Goal: Information Seeking & Learning: Check status

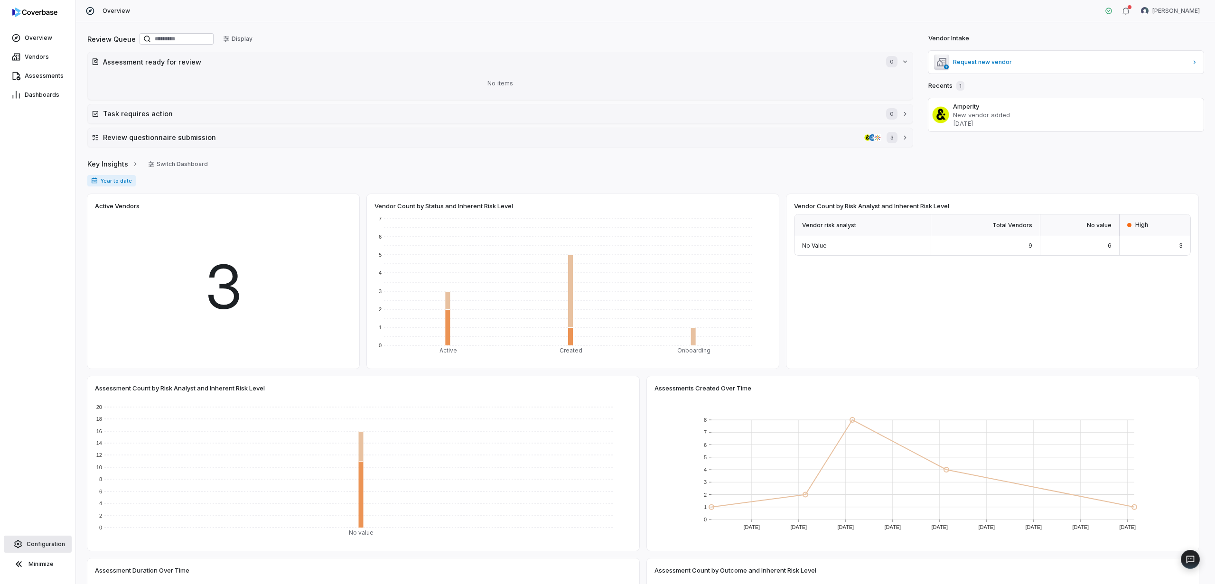
click at [47, 550] on link "Configuration" at bounding box center [38, 544] width 68 height 17
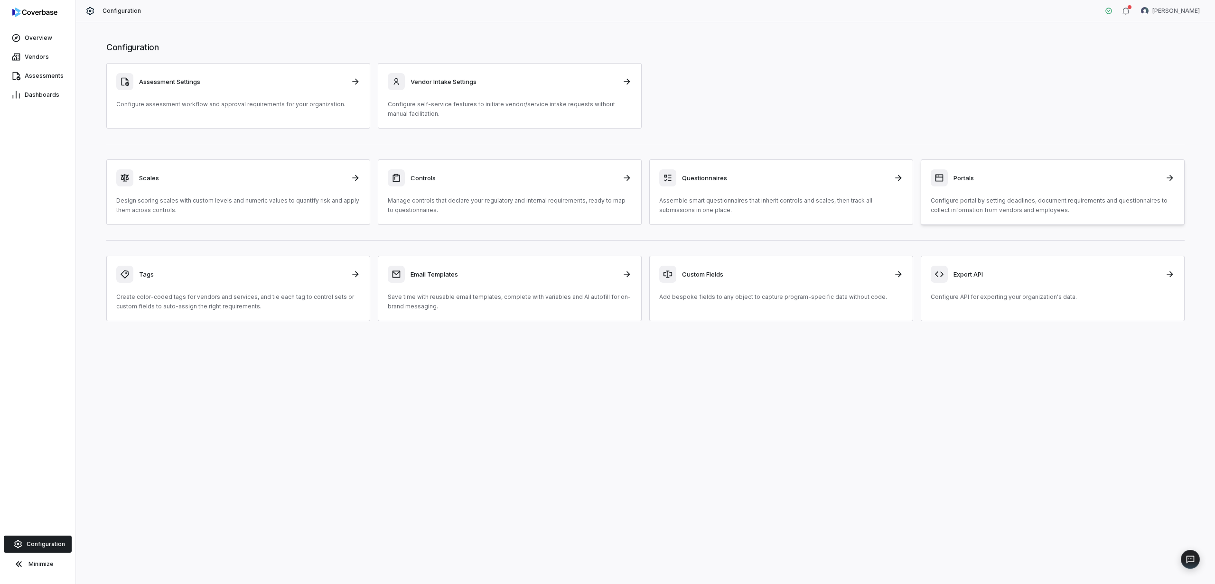
click at [1100, 184] on div "Portals" at bounding box center [1053, 177] width 244 height 17
click at [495, 91] on div "Vendor Intake Settings Configure self-service features to initiate vendor/servi…" at bounding box center [510, 96] width 244 height 46
click at [228, 95] on div "Assessment Settings Configure assessment workflow and approval requirements for…" at bounding box center [238, 91] width 244 height 36
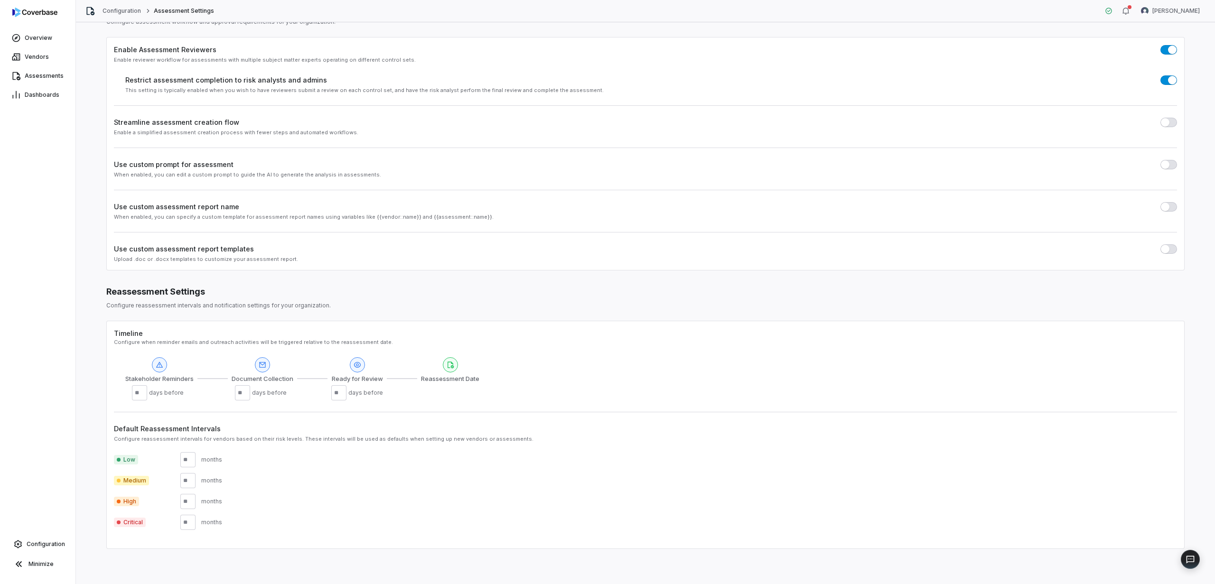
scroll to position [44, 0]
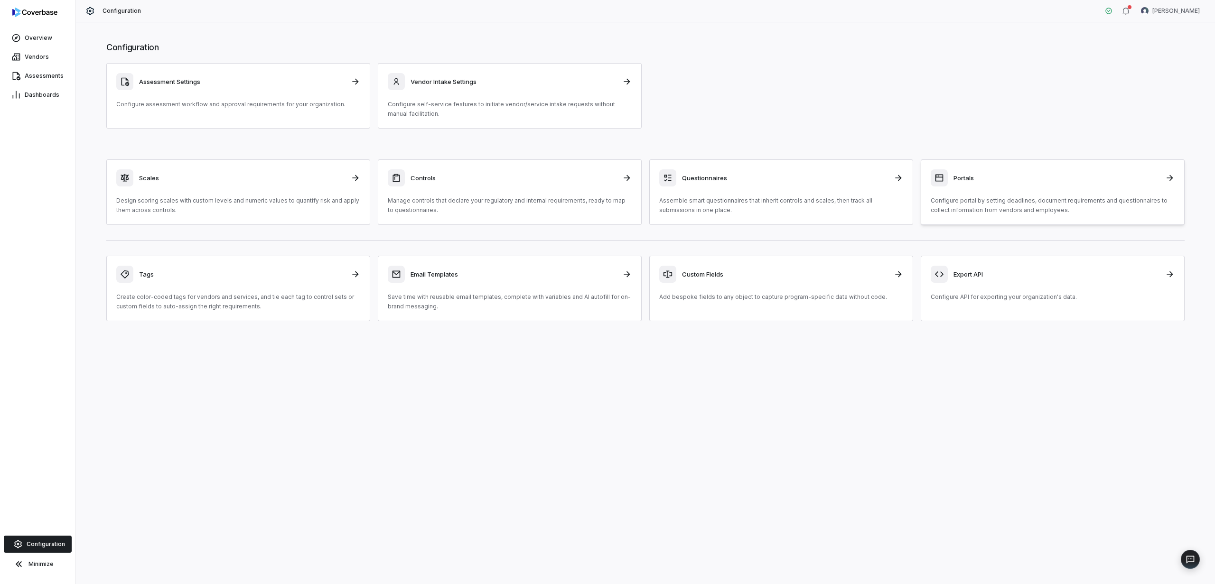
click at [1010, 196] on p "Configure portal by setting deadlines, document requirements and questionnaires…" at bounding box center [1053, 205] width 244 height 19
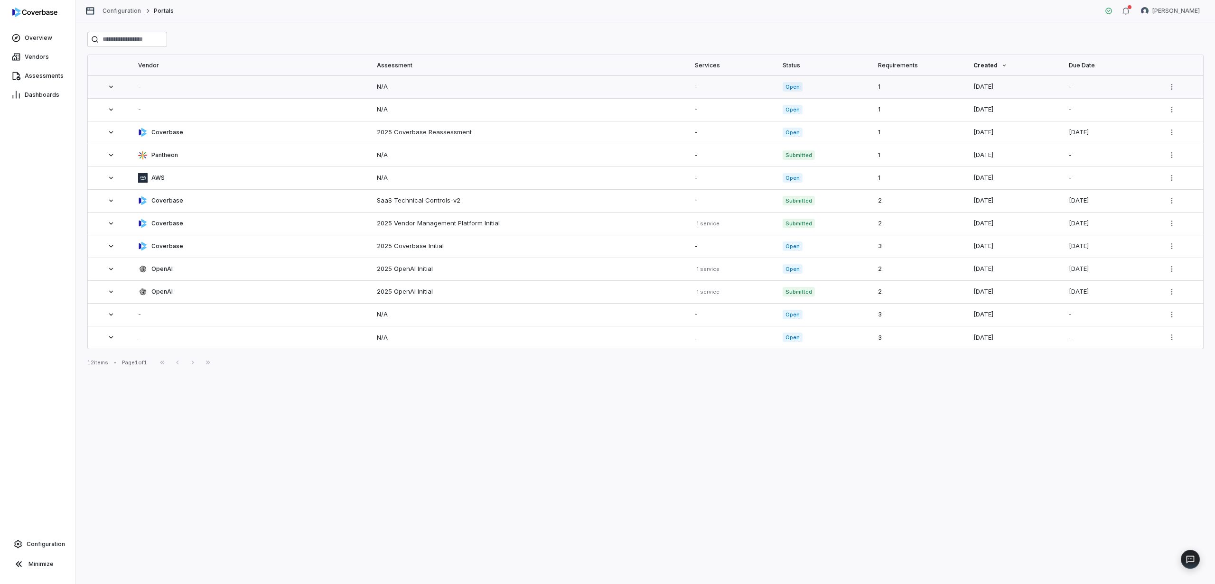
click at [261, 95] on td "-" at bounding box center [251, 86] width 239 height 23
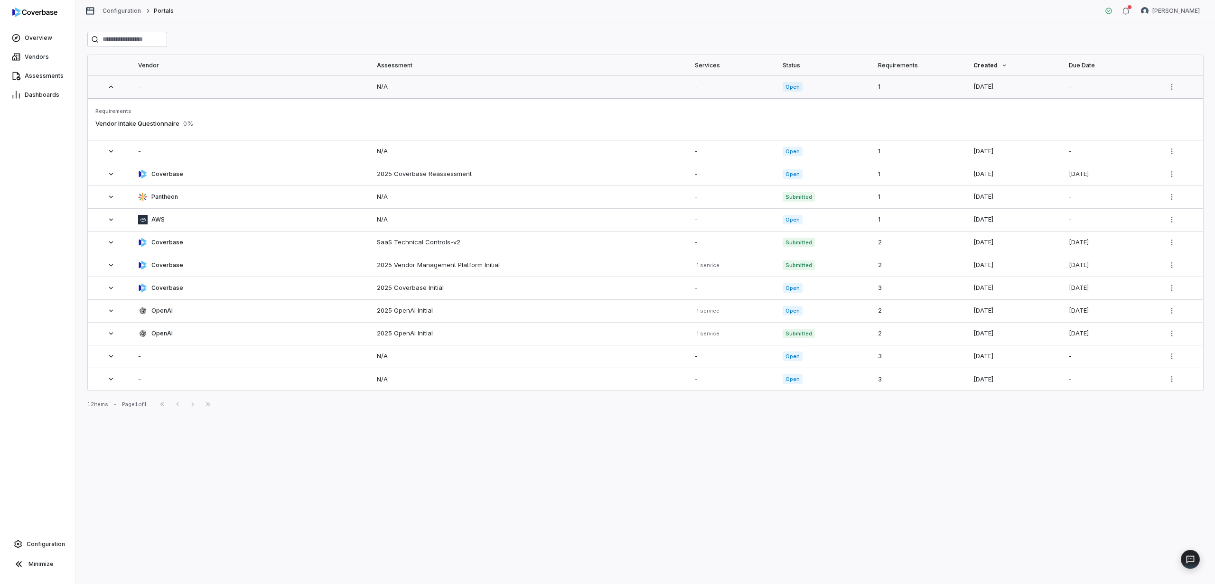
click at [268, 79] on td "-" at bounding box center [251, 86] width 239 height 23
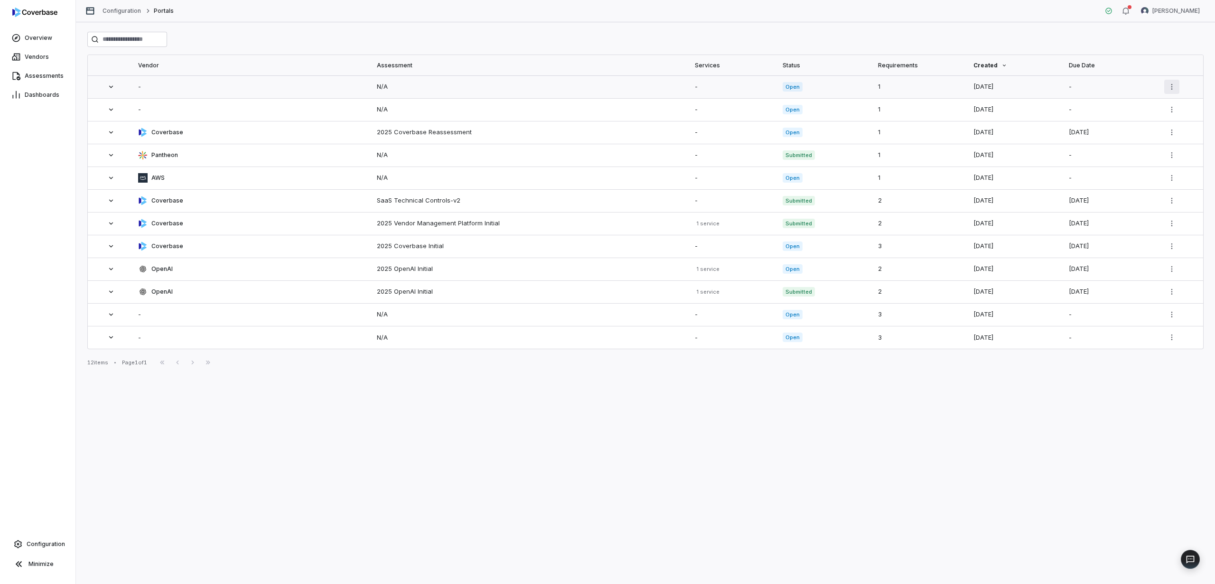
click at [1178, 88] on html "Overview Vendors Assessments Dashboards Configuration Minimize Configuration Po…" at bounding box center [607, 292] width 1215 height 584
click at [1144, 130] on link "Go to Portal" at bounding box center [1139, 130] width 64 height 9
click at [488, 112] on div "N/A" at bounding box center [530, 109] width 307 height 9
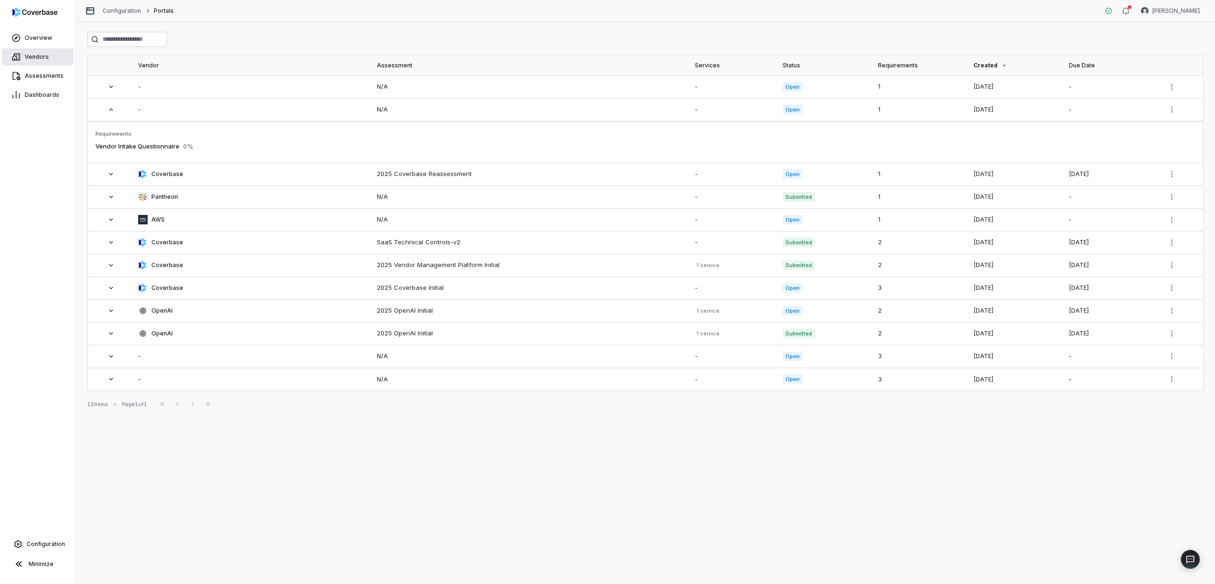
click at [34, 56] on span "Vendors" at bounding box center [37, 57] width 24 height 8
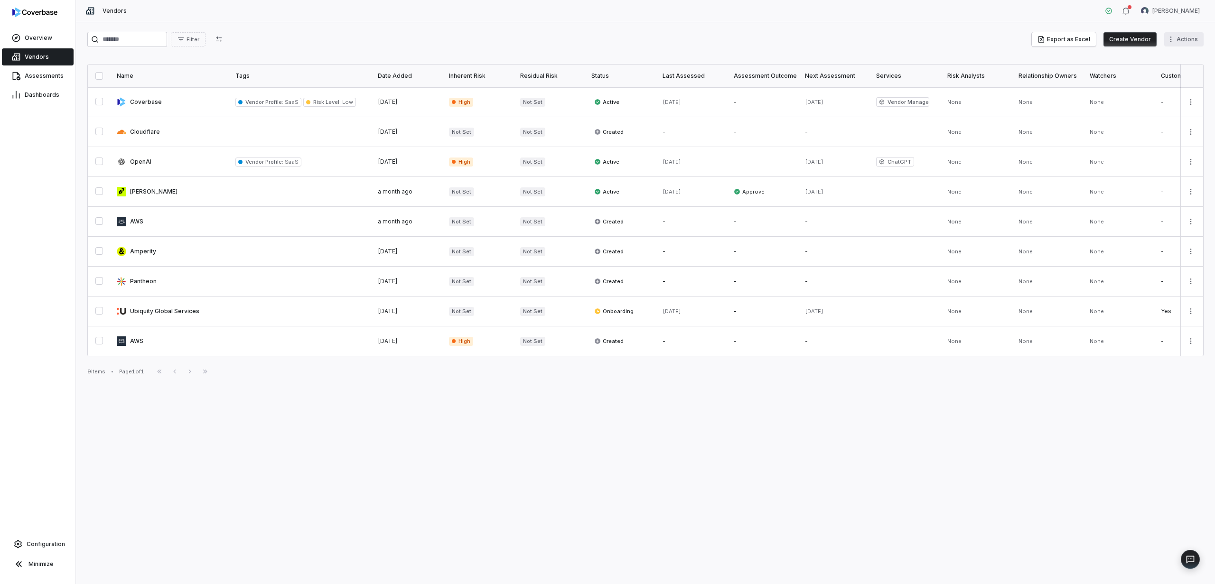
click at [1182, 40] on html "Overview Vendors Assessments Dashboards Configuration Minimize Vendors [PERSON_…" at bounding box center [607, 292] width 1215 height 584
click at [1183, 38] on html "Overview Vendors Assessments Dashboards Configuration Minimize Vendors [PERSON_…" at bounding box center [607, 292] width 1215 height 584
click at [1193, 251] on html "Overview Vendors Assessments Dashboards Configuration Minimize Vendors [PERSON_…" at bounding box center [607, 292] width 1215 height 584
click at [1194, 250] on html "Overview Vendors Assessments Dashboards Configuration Minimize Vendors [PERSON_…" at bounding box center [607, 292] width 1215 height 584
click at [36, 66] on div "Assessments" at bounding box center [37, 75] width 75 height 19
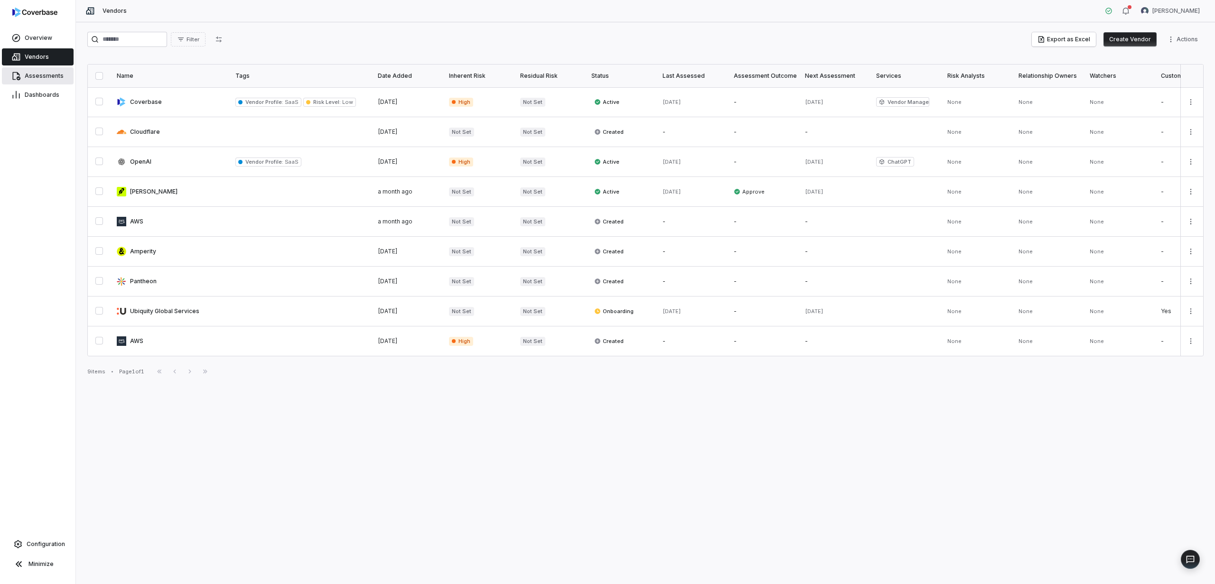
click at [37, 75] on span "Assessments" at bounding box center [44, 76] width 39 height 8
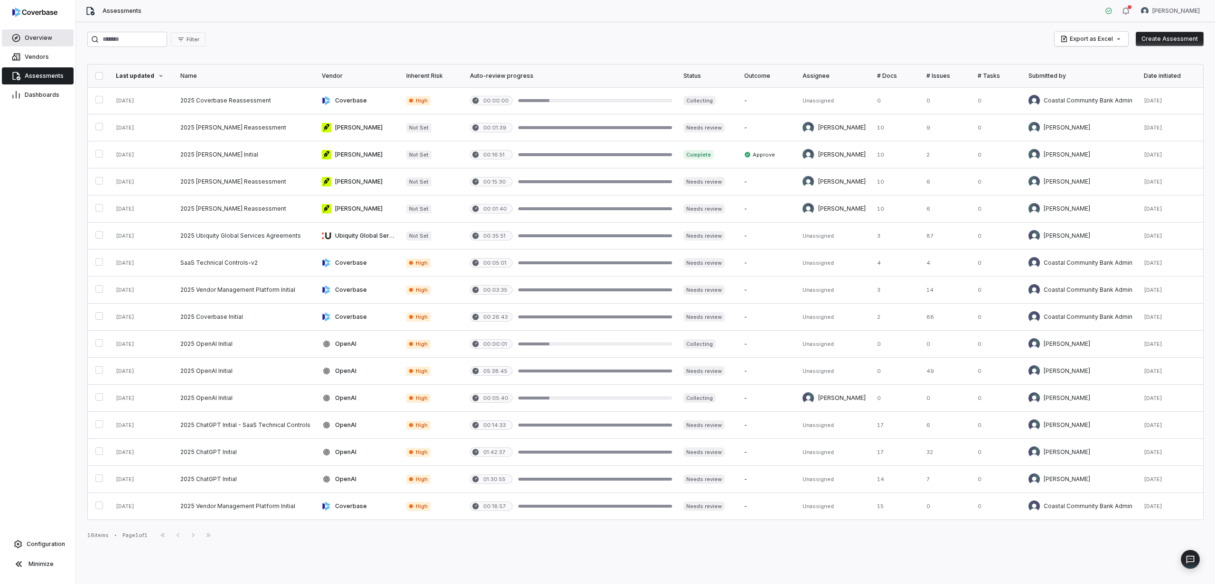
click at [43, 39] on span "Overview" at bounding box center [39, 38] width 28 height 8
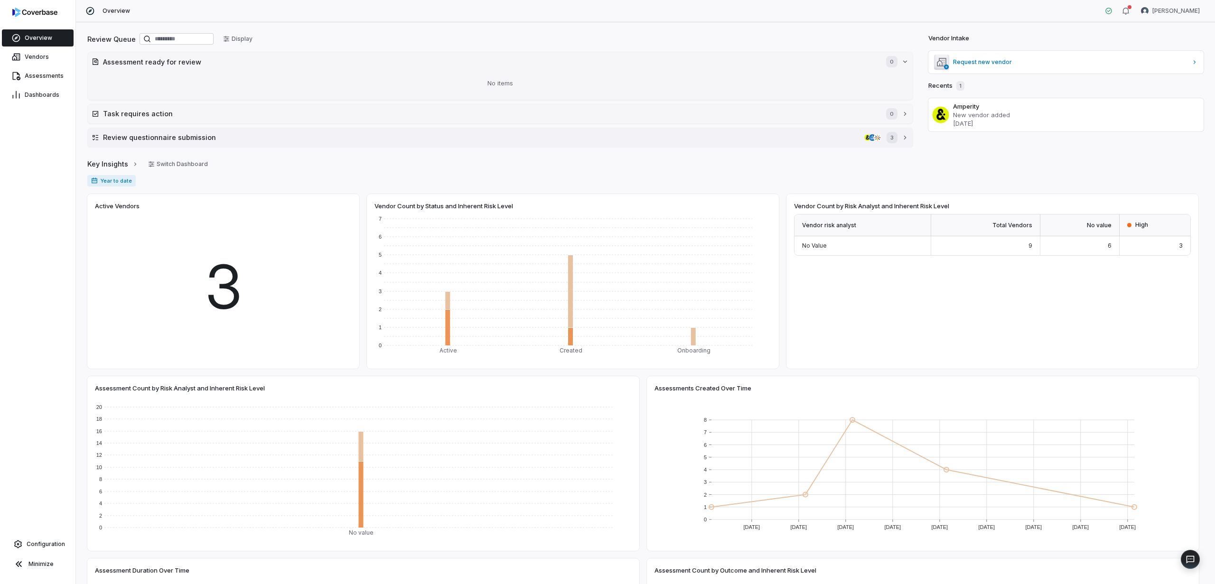
click at [189, 134] on h2 "Review questionnaire submission" at bounding box center [481, 137] width 757 height 10
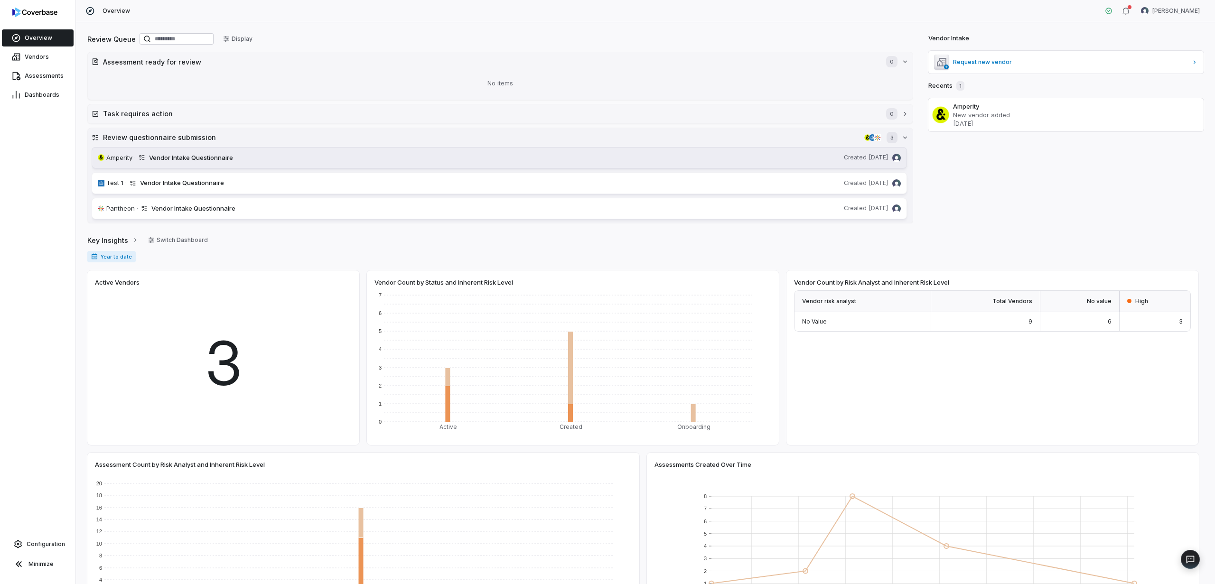
click at [279, 158] on span "Vendor Intake Questionnaire" at bounding box center [494, 157] width 691 height 9
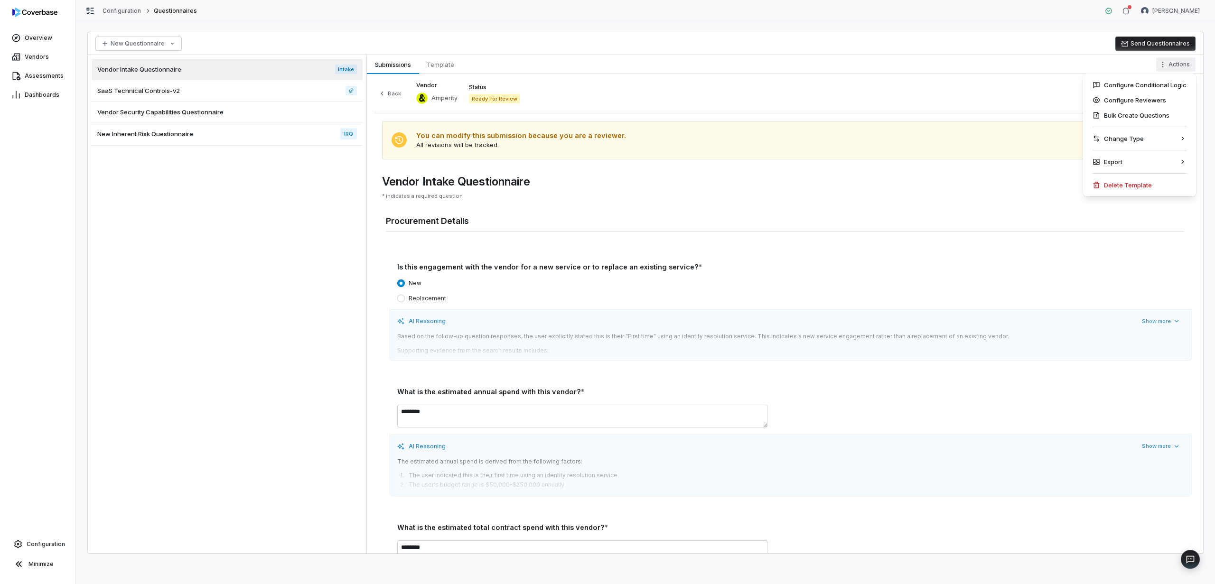
click at [1178, 62] on html "Overview Vendors Assessments Dashboards Configuration Minimize Configuration Qu…" at bounding box center [607, 292] width 1215 height 584
click at [1175, 63] on html "Overview Vendors Assessments Dashboards Configuration Minimize Configuration Qu…" at bounding box center [607, 292] width 1215 height 584
click at [439, 62] on span "Template" at bounding box center [440, 64] width 35 height 12
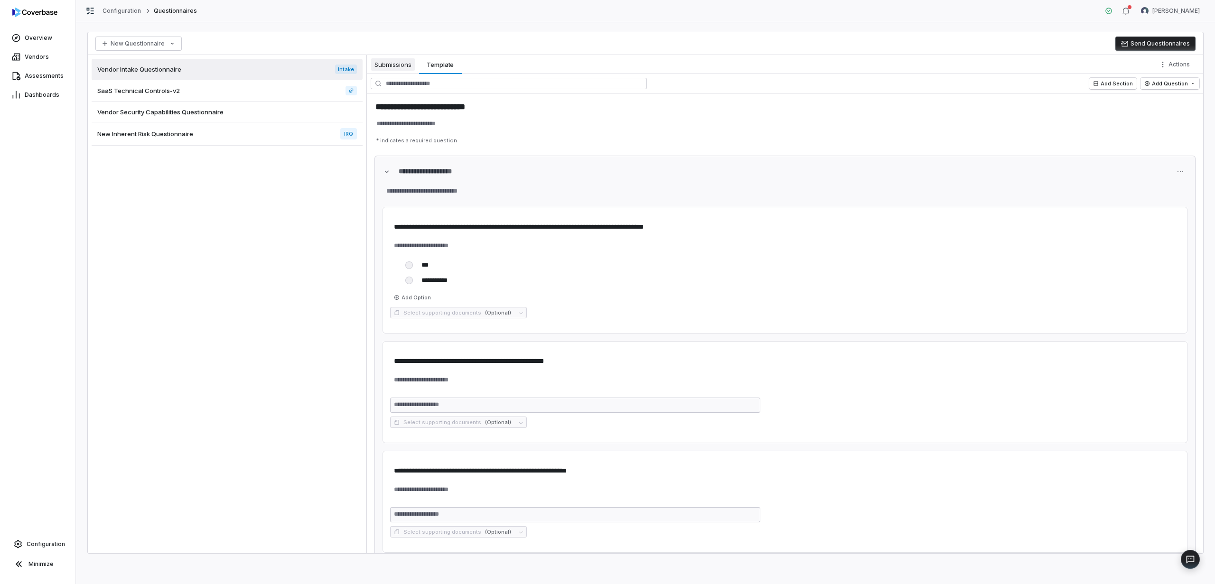
type textarea "*"
click at [402, 66] on span "Submissions" at bounding box center [393, 64] width 45 height 12
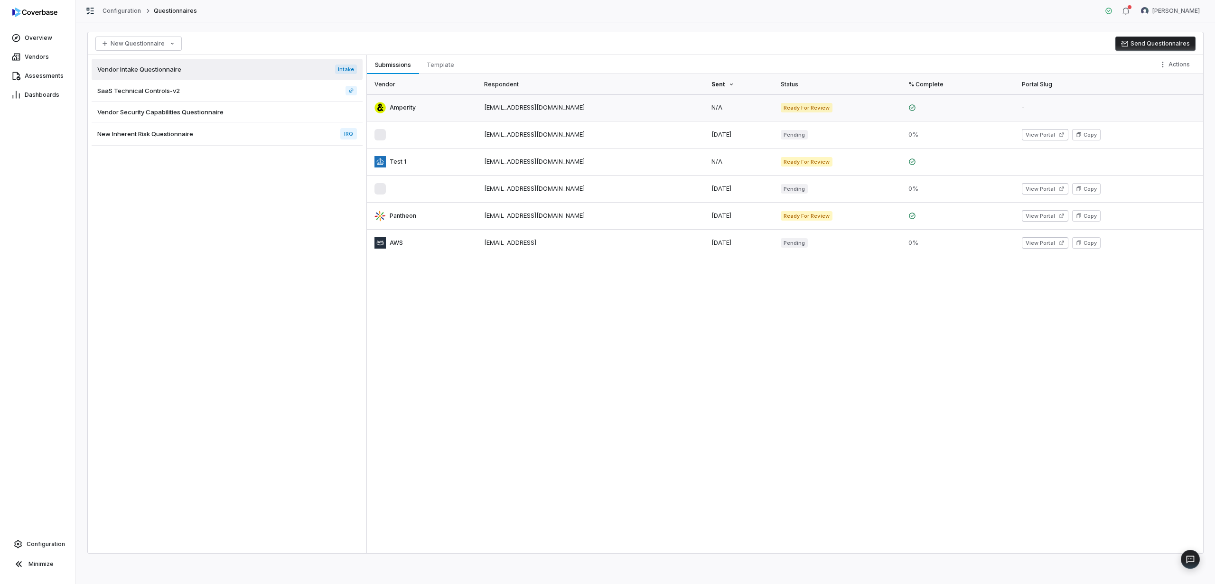
click at [510, 113] on link at bounding box center [591, 107] width 227 height 27
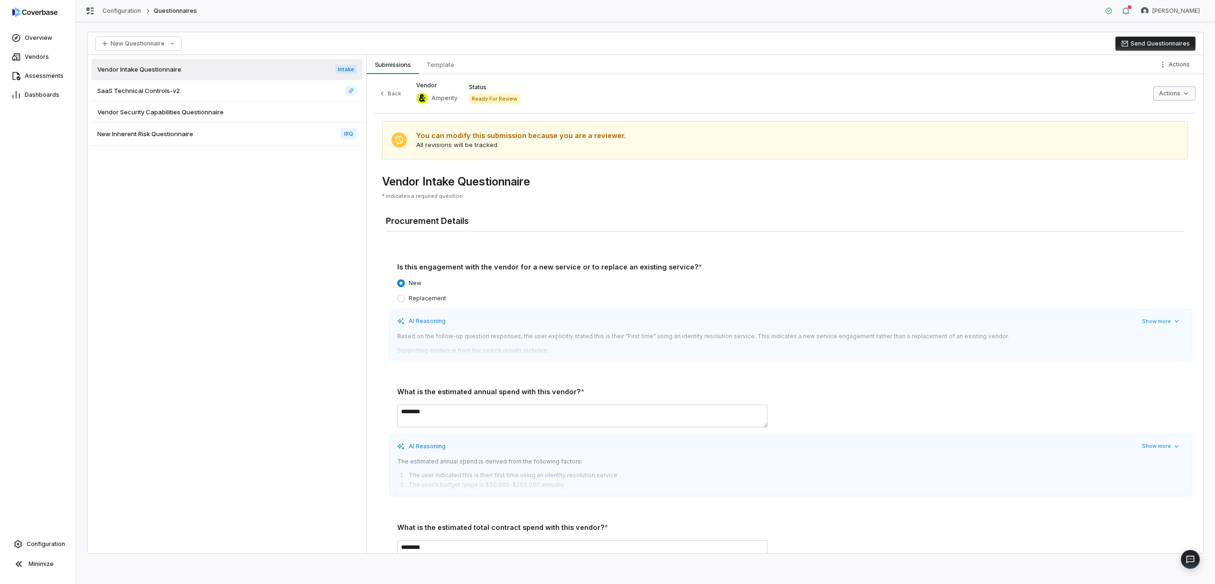
click at [1176, 95] on html "Overview Vendors Assessments Dashboards Configuration Minimize Configuration Qu…" at bounding box center [607, 292] width 1215 height 584
click at [1096, 93] on html "Overview Vendors Assessments Dashboards Configuration Minimize Configuration Qu…" at bounding box center [607, 292] width 1215 height 584
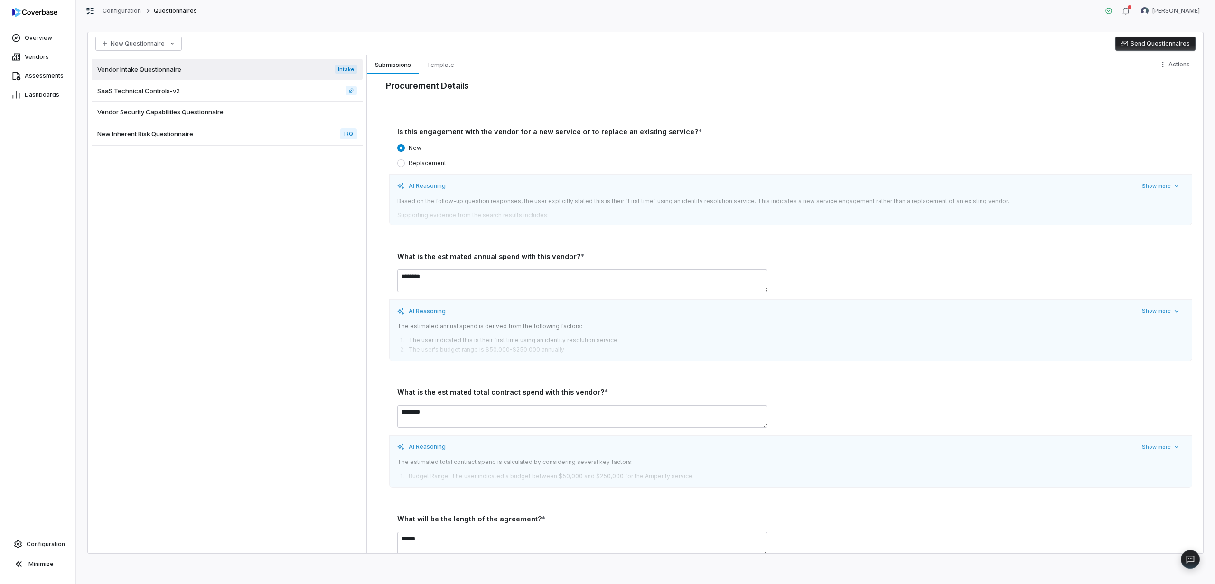
scroll to position [254, 0]
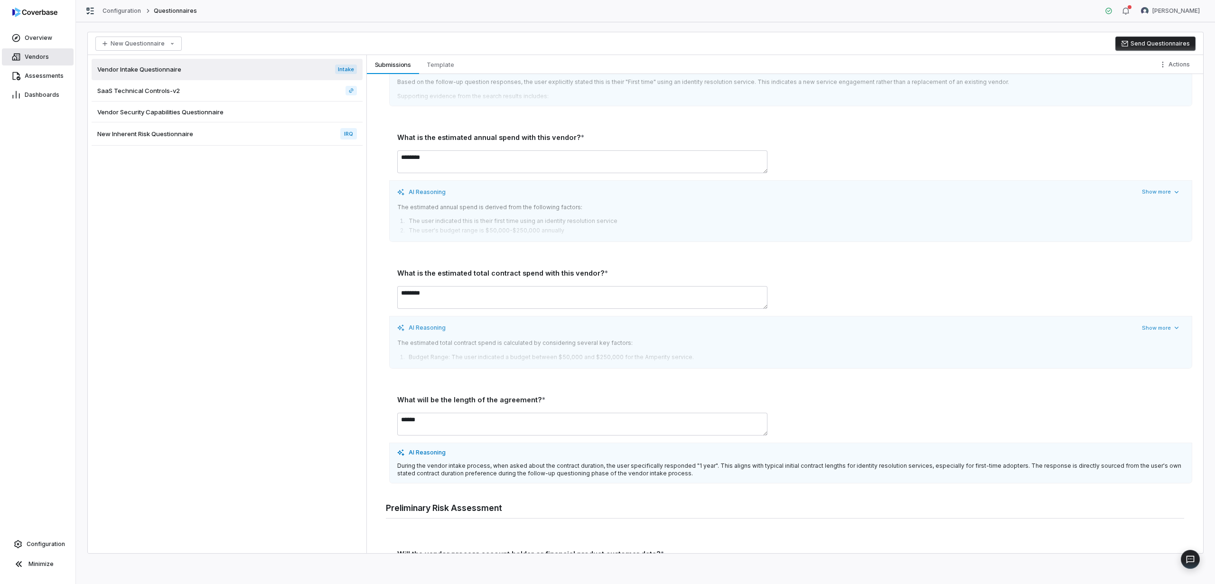
click at [32, 58] on span "Vendors" at bounding box center [37, 57] width 24 height 8
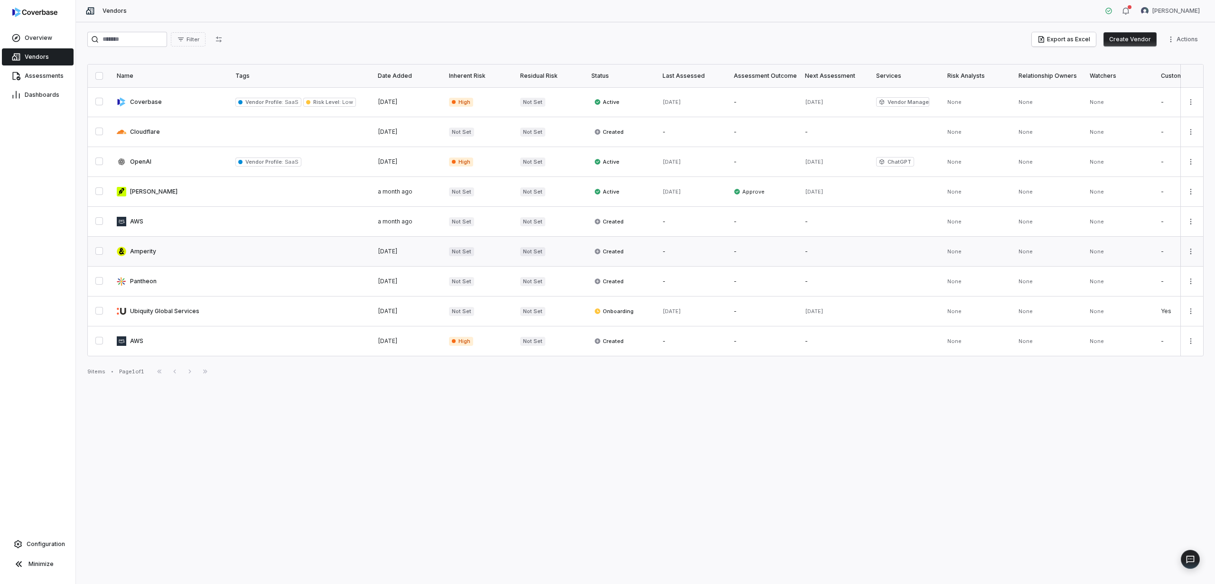
click at [164, 252] on link at bounding box center [170, 251] width 119 height 29
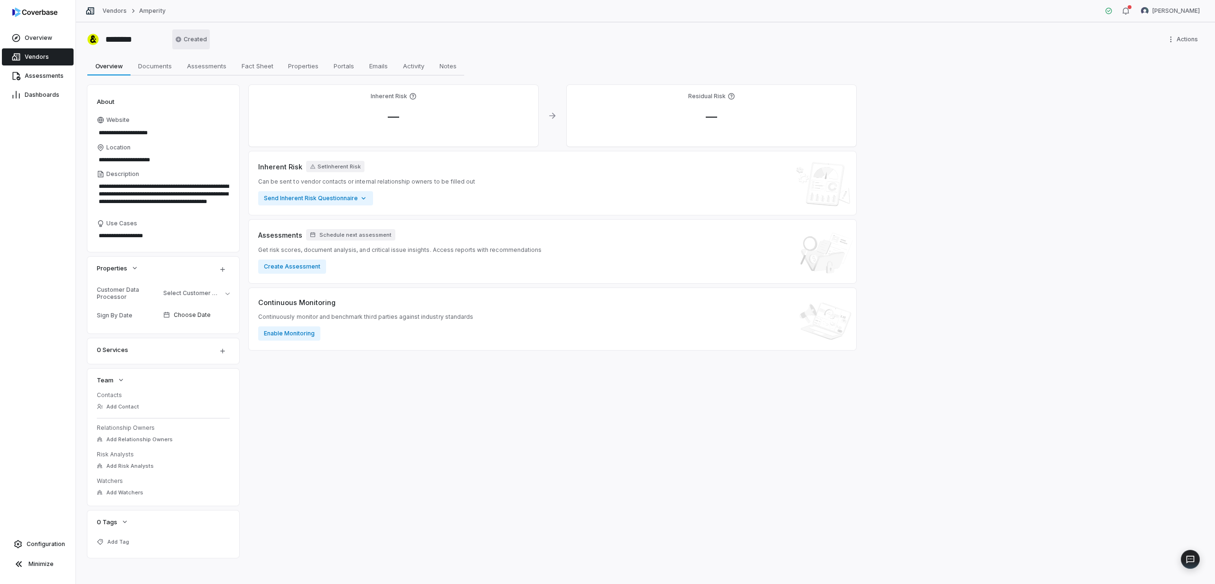
click at [187, 35] on html "**********" at bounding box center [607, 292] width 1215 height 584
click at [289, 40] on html "**********" at bounding box center [607, 292] width 1215 height 584
click at [196, 42] on html "**********" at bounding box center [607, 292] width 1215 height 584
type textarea "*"
click at [297, 38] on html "**********" at bounding box center [607, 292] width 1215 height 584
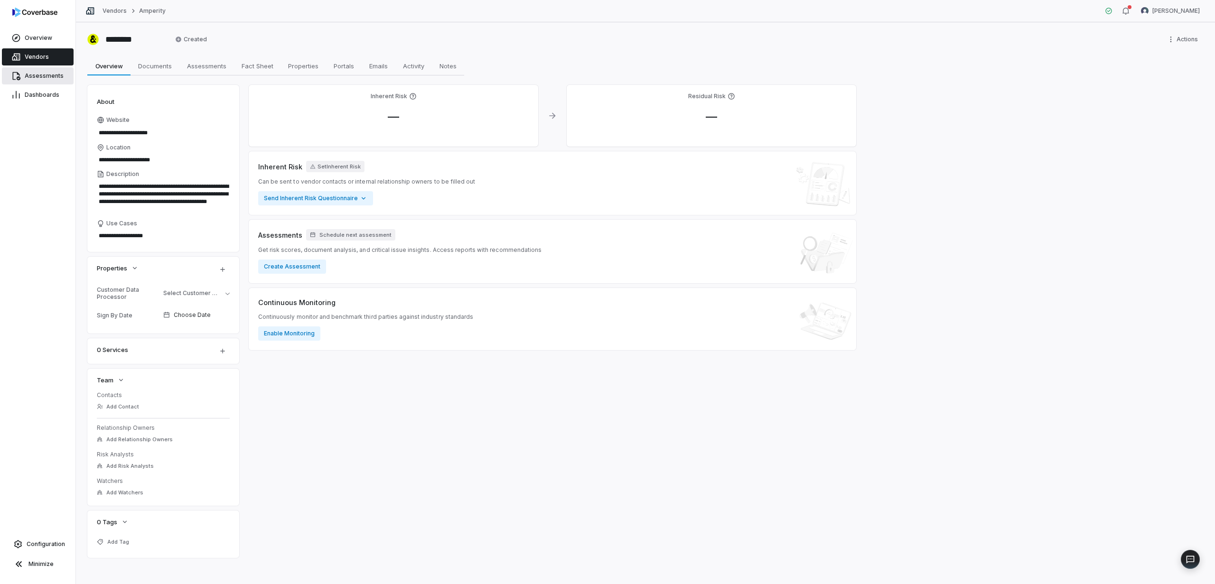
click at [37, 79] on span "Assessments" at bounding box center [44, 76] width 39 height 8
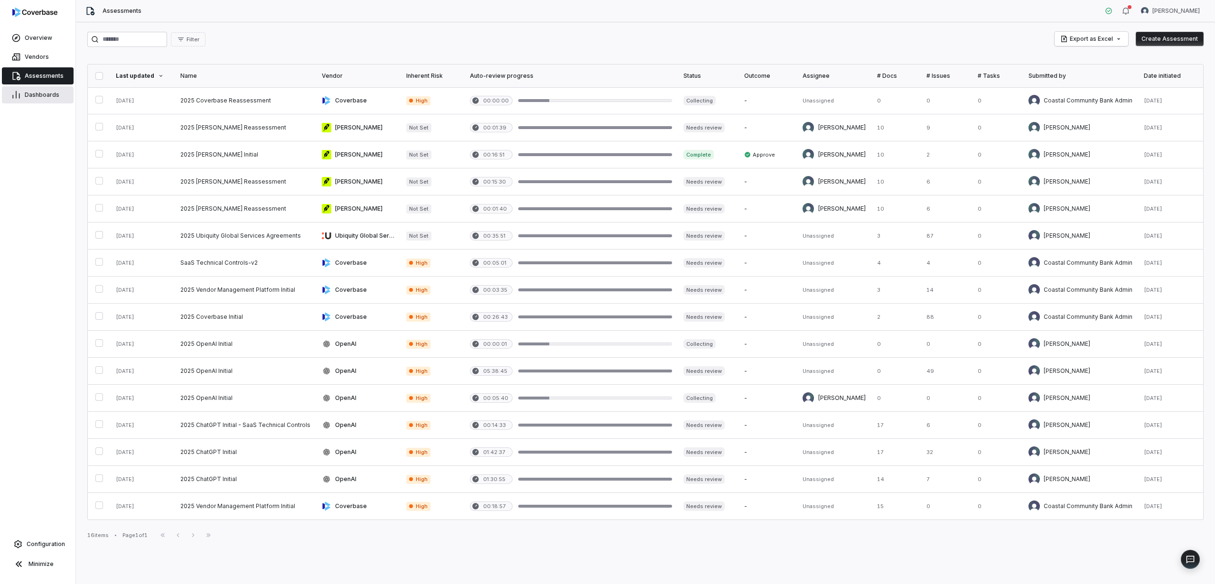
click at [36, 92] on span "Dashboards" at bounding box center [42, 95] width 35 height 8
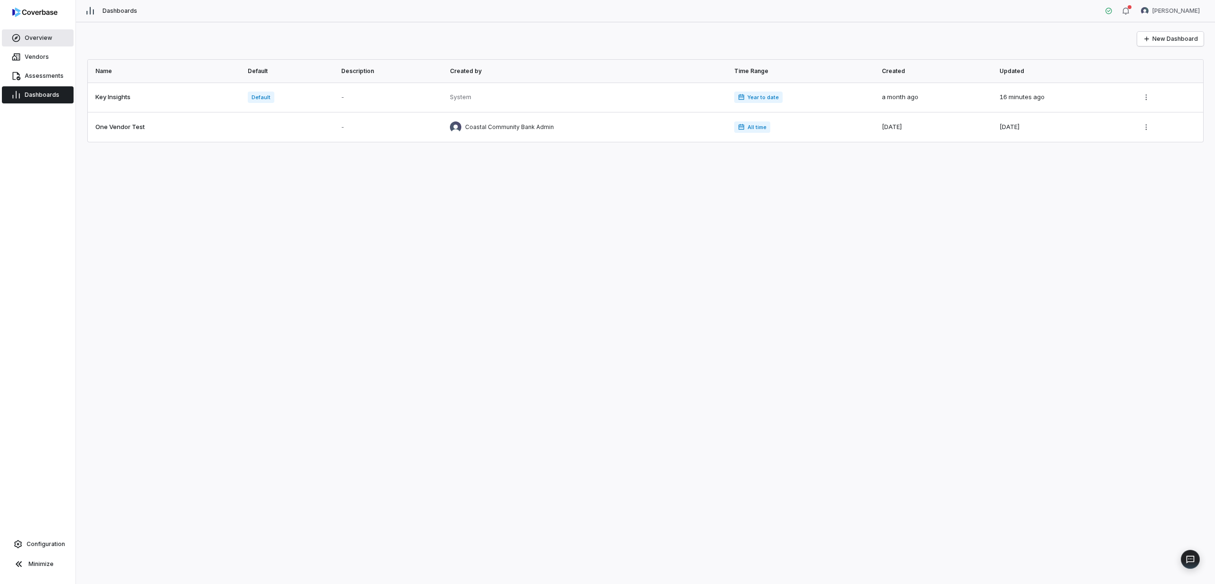
click at [38, 41] on span "Overview" at bounding box center [39, 38] width 28 height 8
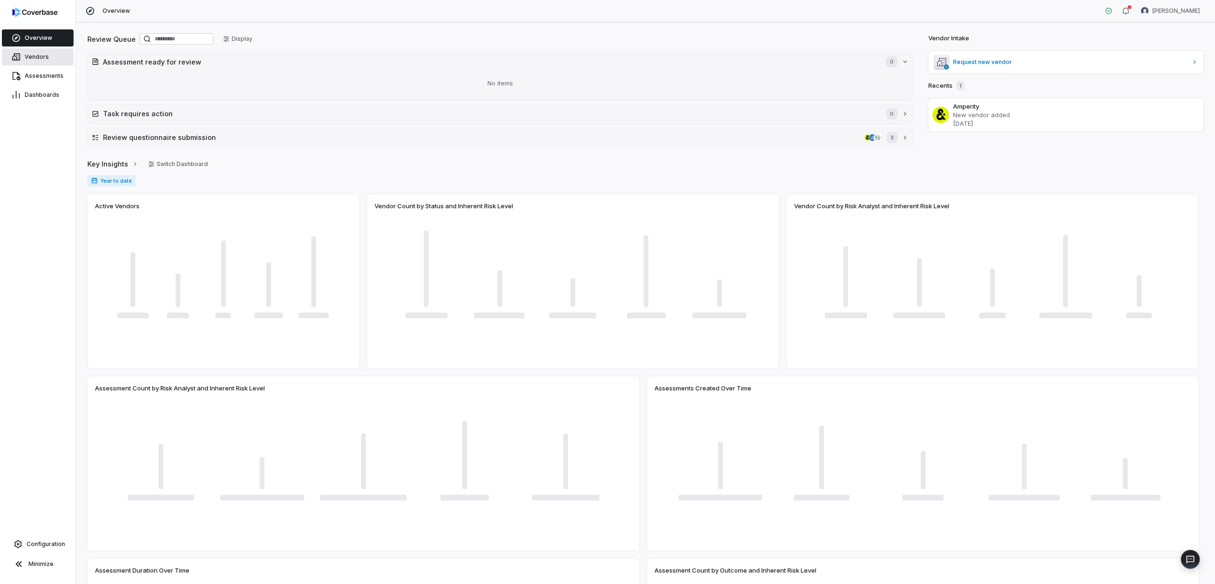
click at [40, 60] on span "Vendors" at bounding box center [37, 57] width 24 height 8
